Goal: Task Accomplishment & Management: Manage account settings

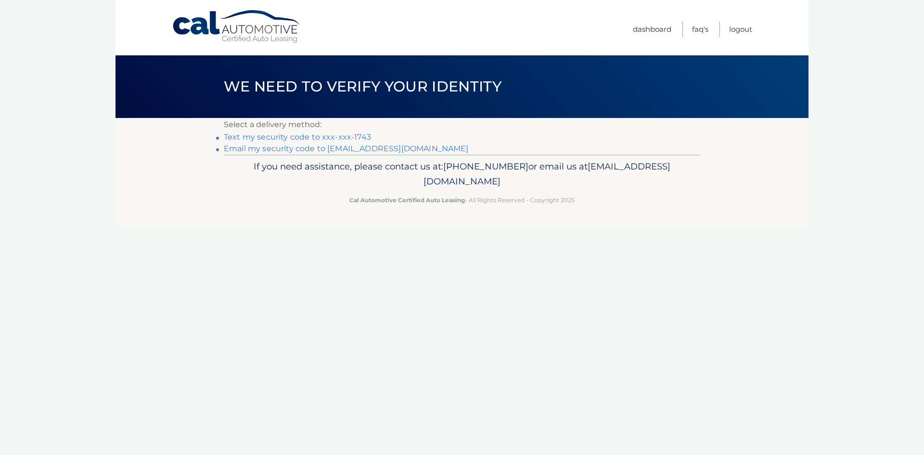
click at [334, 135] on link "Text my security code to xxx-xxx-1743" at bounding box center [297, 136] width 147 height 9
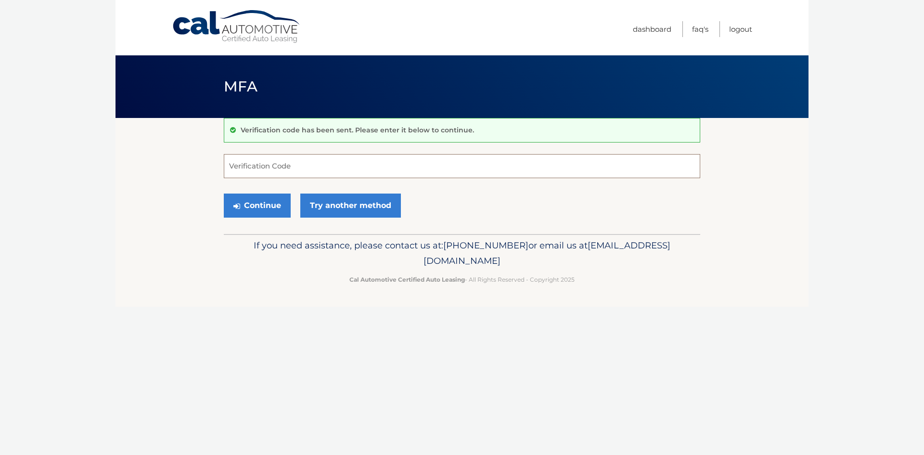
click at [402, 177] on input "Verification Code" at bounding box center [462, 166] width 477 height 24
type input "933712"
click at [251, 208] on button "Continue" at bounding box center [257, 206] width 67 height 24
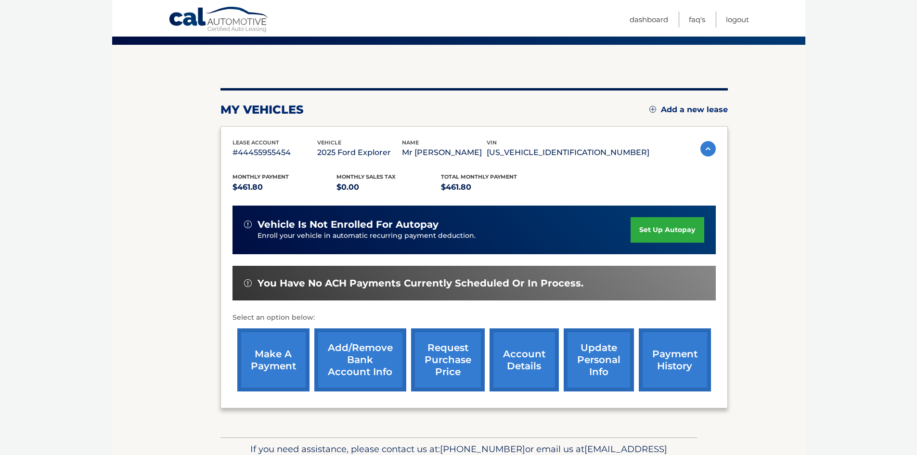
scroll to position [96, 0]
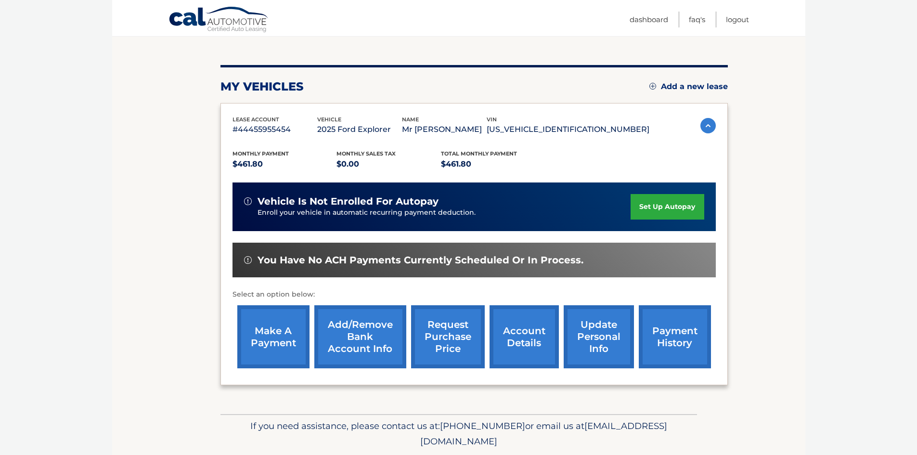
click at [669, 213] on link "set up autopay" at bounding box center [667, 207] width 73 height 26
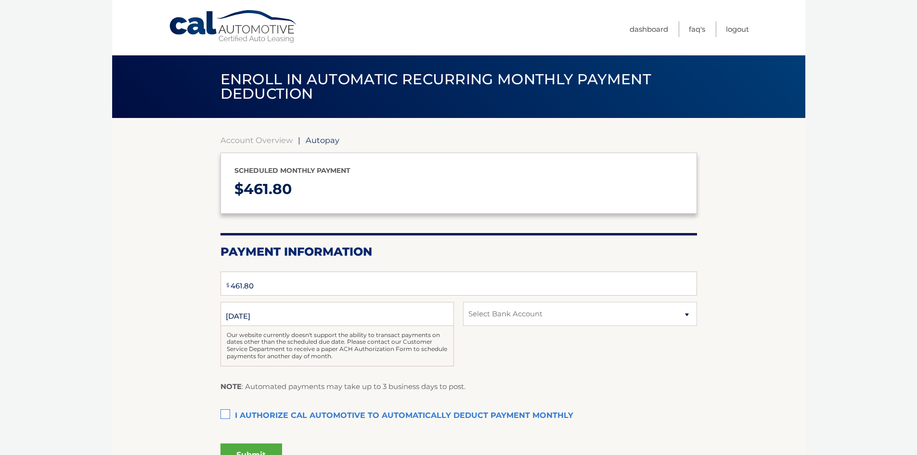
type input "461.8"
select select "YThmMTZkOTItZWM5Yy00MGU4LWFiNGQtN2Q1YTA4OWMzMWFj"
click at [224, 414] on label "I authorize cal automotive to automatically deduct payment monthly This checkbo…" at bounding box center [459, 415] width 477 height 19
click at [0, 0] on input "I authorize cal automotive to automatically deduct payment monthly This checkbo…" at bounding box center [0, 0] width 0 height 0
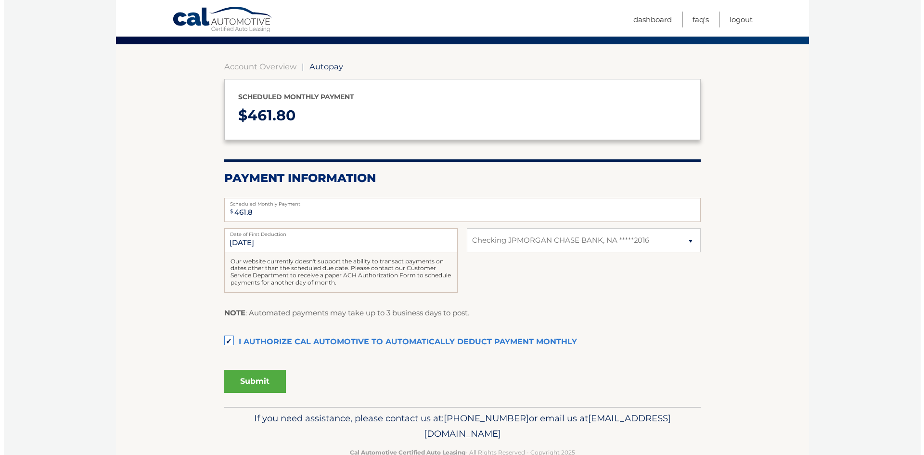
scroll to position [98, 0]
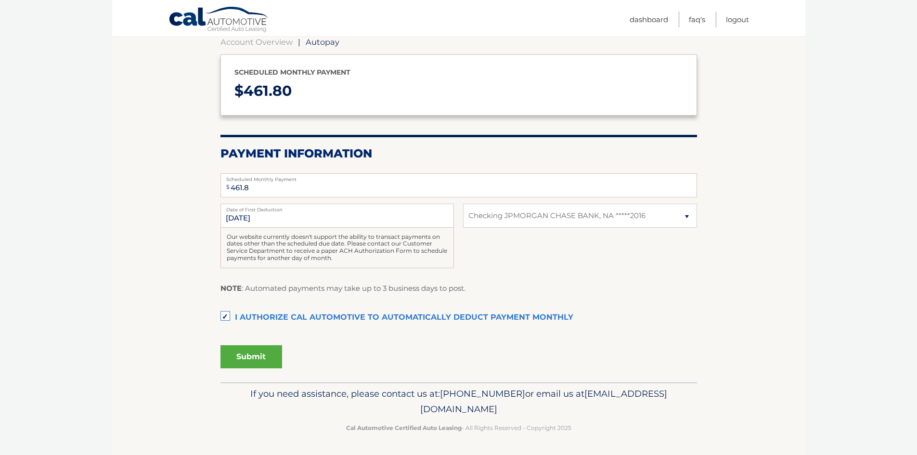
click at [252, 358] on button "Submit" at bounding box center [252, 356] width 62 height 23
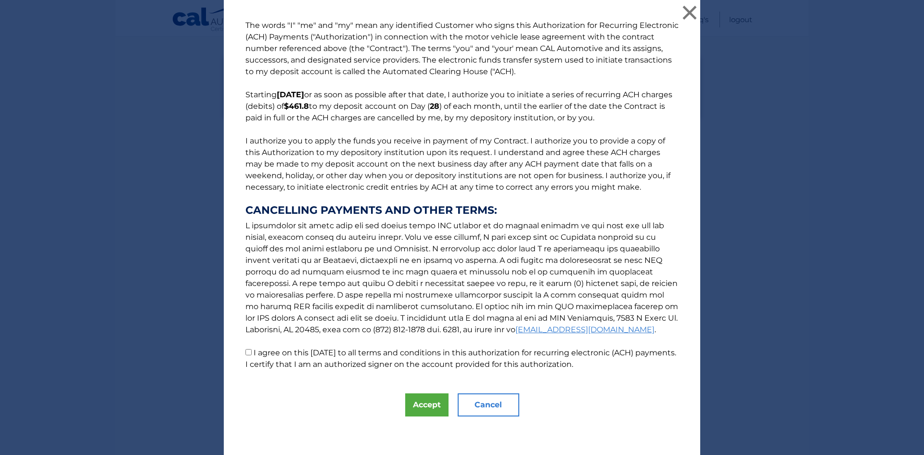
click at [246, 355] on input "I agree on this 09/10/2025 to all terms and conditions in this authorization fo…" at bounding box center [249, 352] width 6 height 6
checkbox input "true"
click at [428, 404] on button "Accept" at bounding box center [426, 404] width 43 height 23
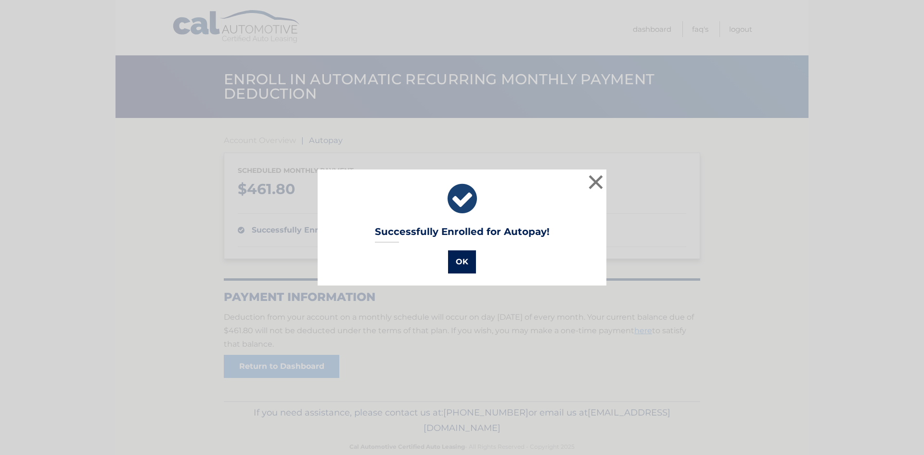
click at [457, 261] on button "OK" at bounding box center [462, 261] width 28 height 23
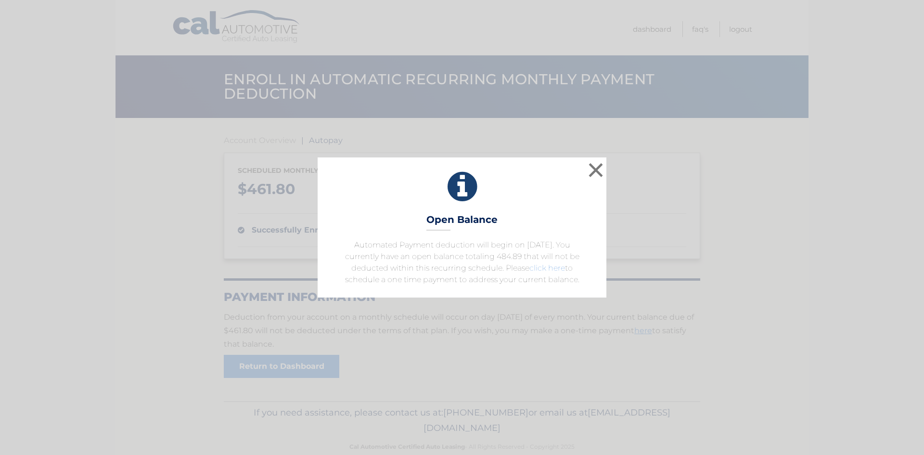
click at [545, 266] on link "click here" at bounding box center [548, 267] width 36 height 9
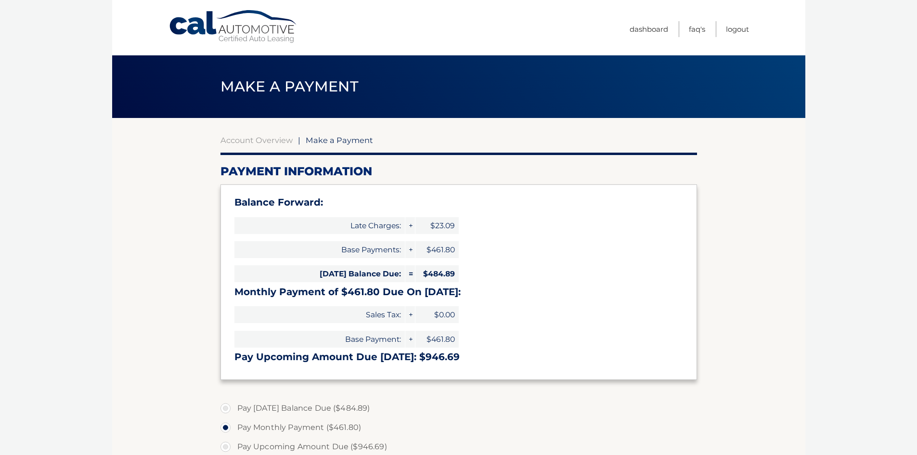
select select "YThmMTZkOTItZWM5Yy00MGU4LWFiNGQtN2Q1YTA4OWMzMWFj"
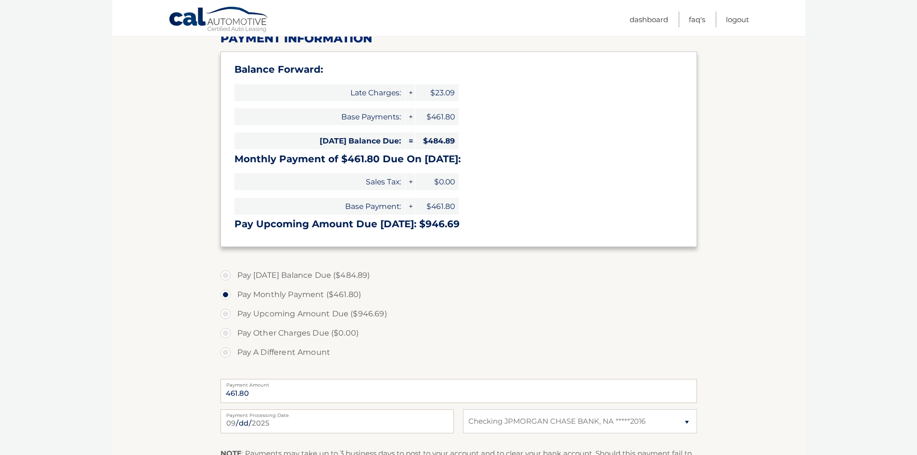
scroll to position [144, 0]
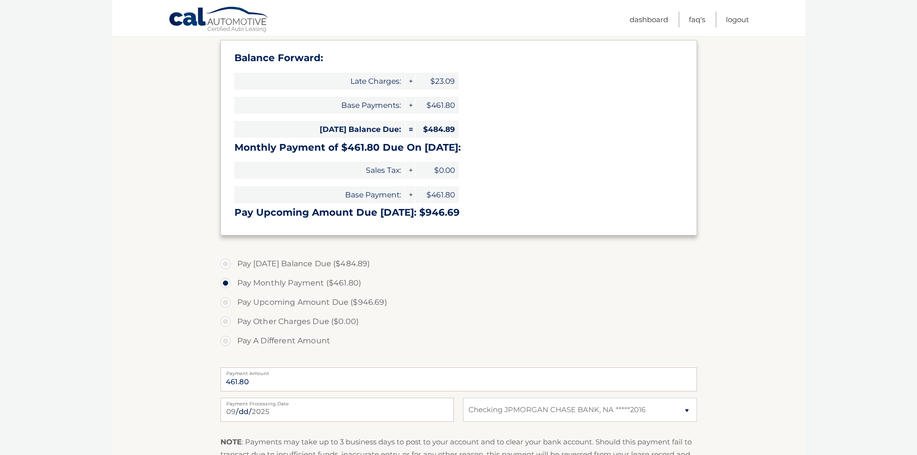
click at [291, 263] on label "Pay [DATE] Balance Due ($484.89)" at bounding box center [459, 263] width 477 height 19
click at [234, 263] on input "Pay [DATE] Balance Due ($484.89)" at bounding box center [229, 261] width 10 height 15
radio input "true"
type input "484.89"
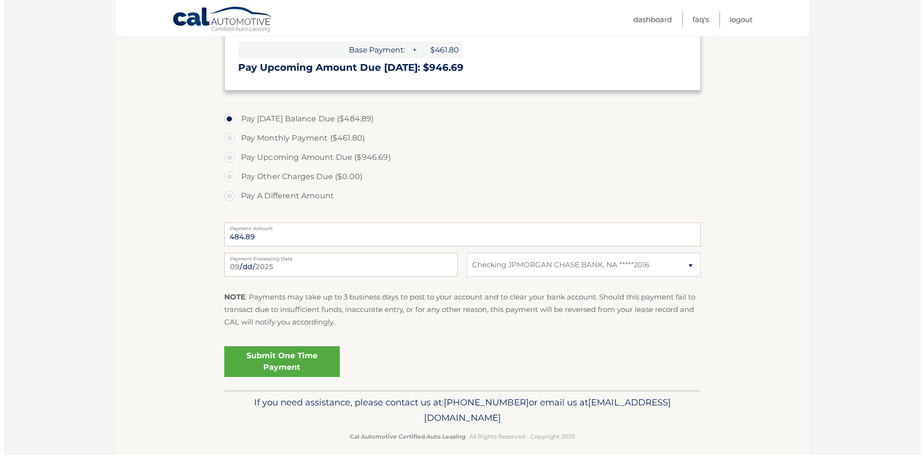
scroll to position [298, 0]
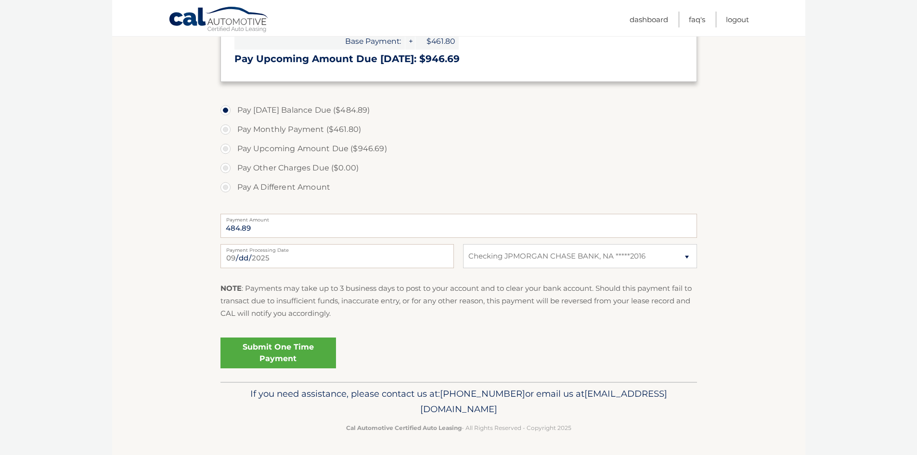
click at [249, 354] on link "Submit One Time Payment" at bounding box center [279, 353] width 116 height 31
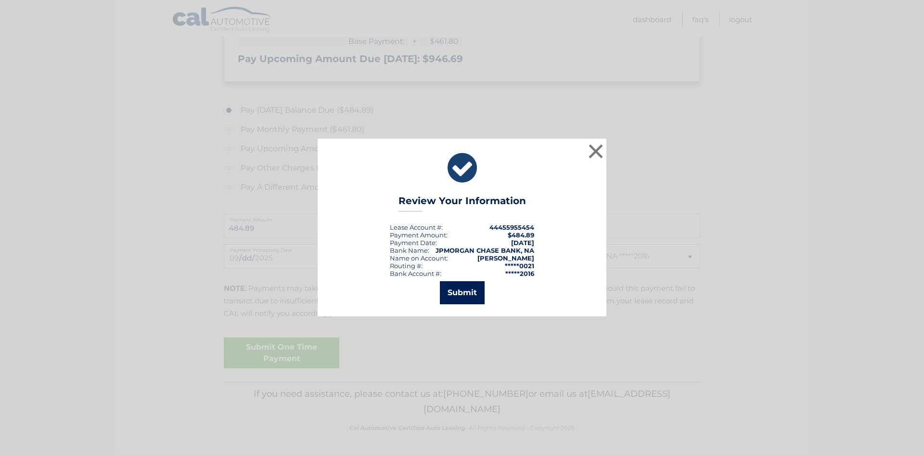
click at [466, 287] on button "Submit" at bounding box center [462, 292] width 45 height 23
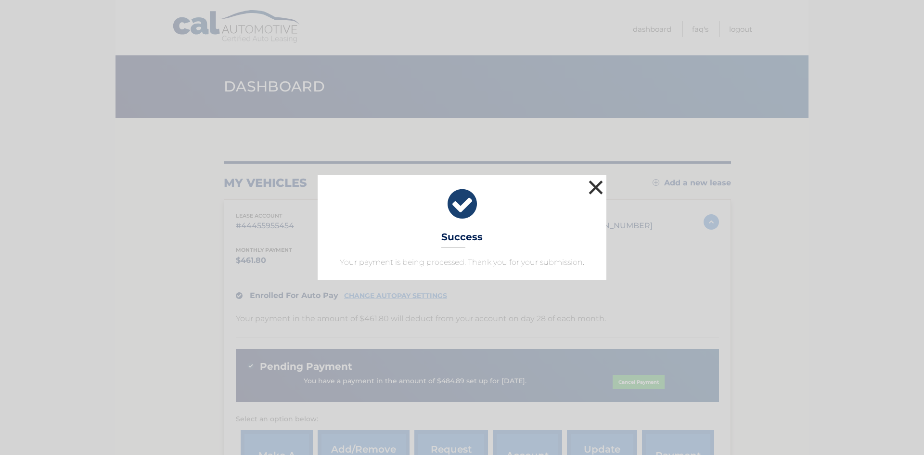
click at [594, 186] on button "×" at bounding box center [595, 187] width 19 height 19
